Goal: Navigation & Orientation: Understand site structure

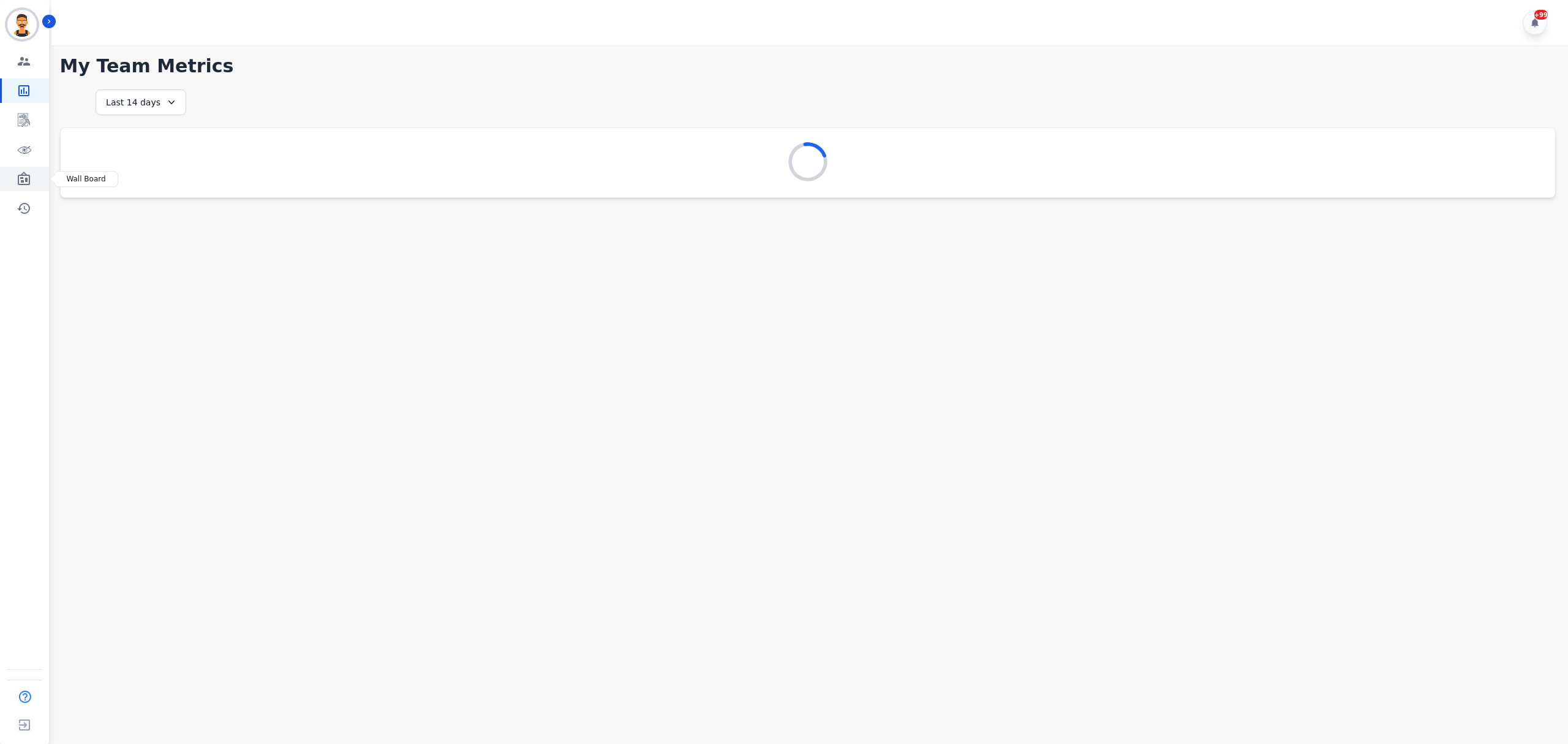
click at [28, 173] on icon "Sidebar" at bounding box center [24, 179] width 15 height 15
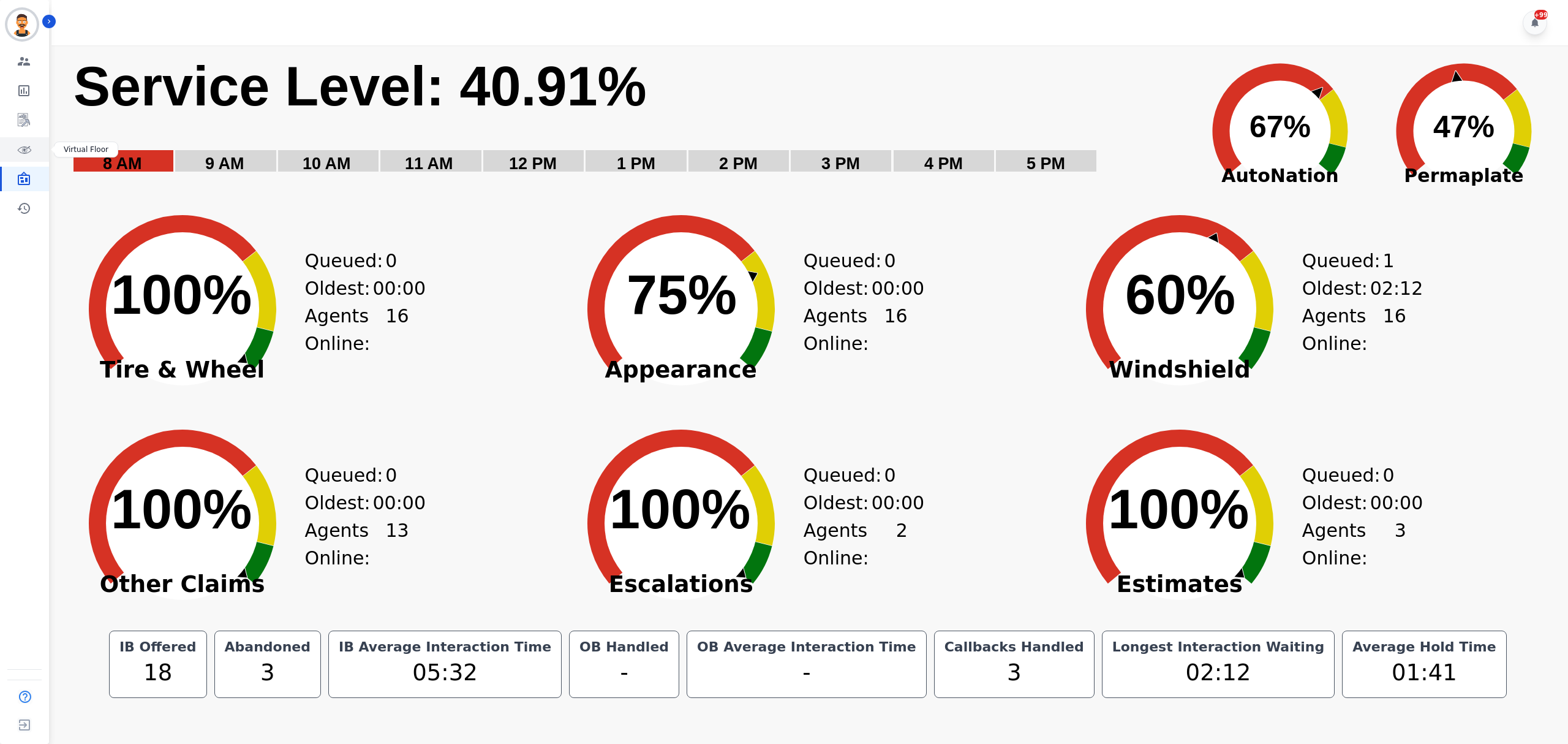
click at [27, 152] on icon "Sidebar" at bounding box center [24, 150] width 14 height 7
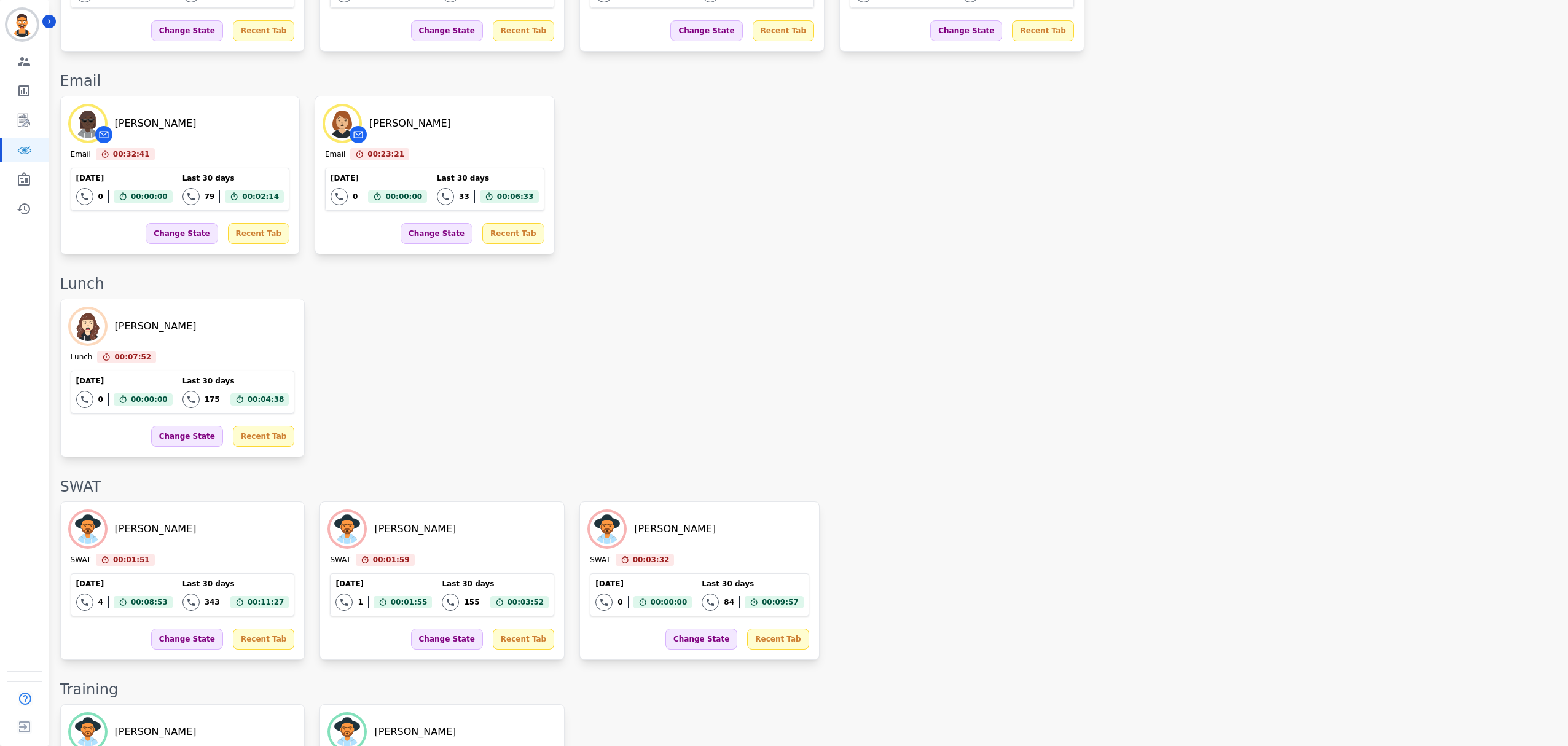
scroll to position [1340, 0]
